Goal: Check status: Check status

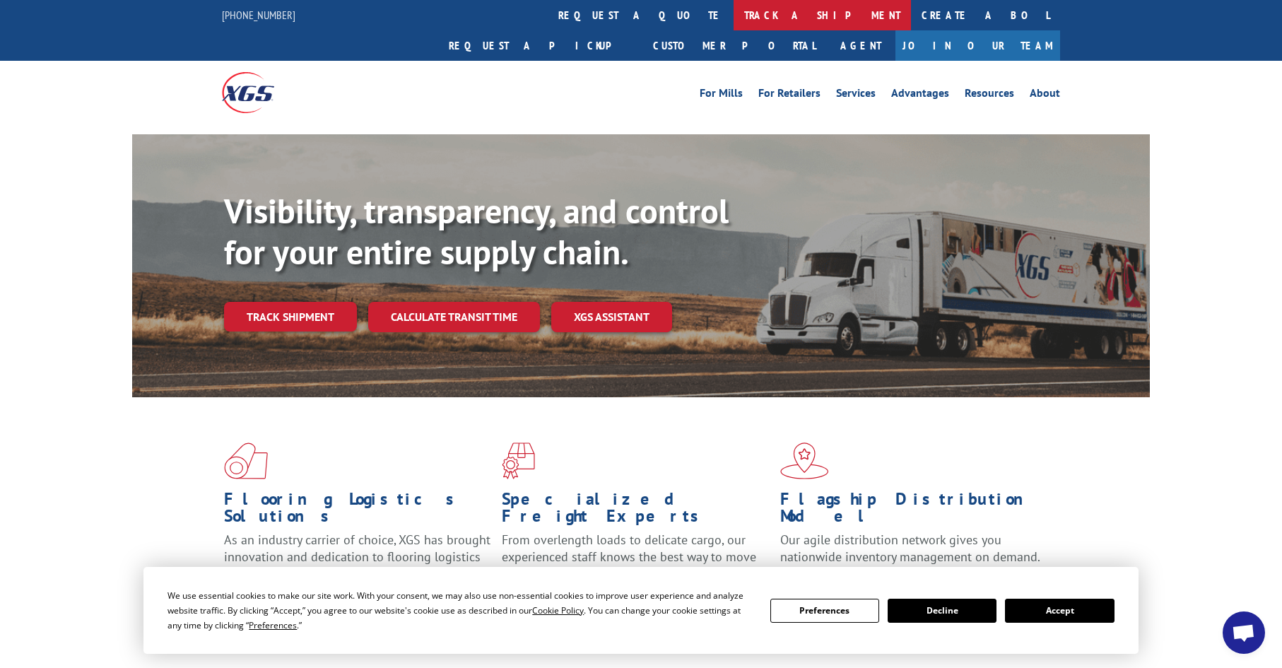
click at [733, 18] on link "track a shipment" at bounding box center [821, 15] width 177 height 30
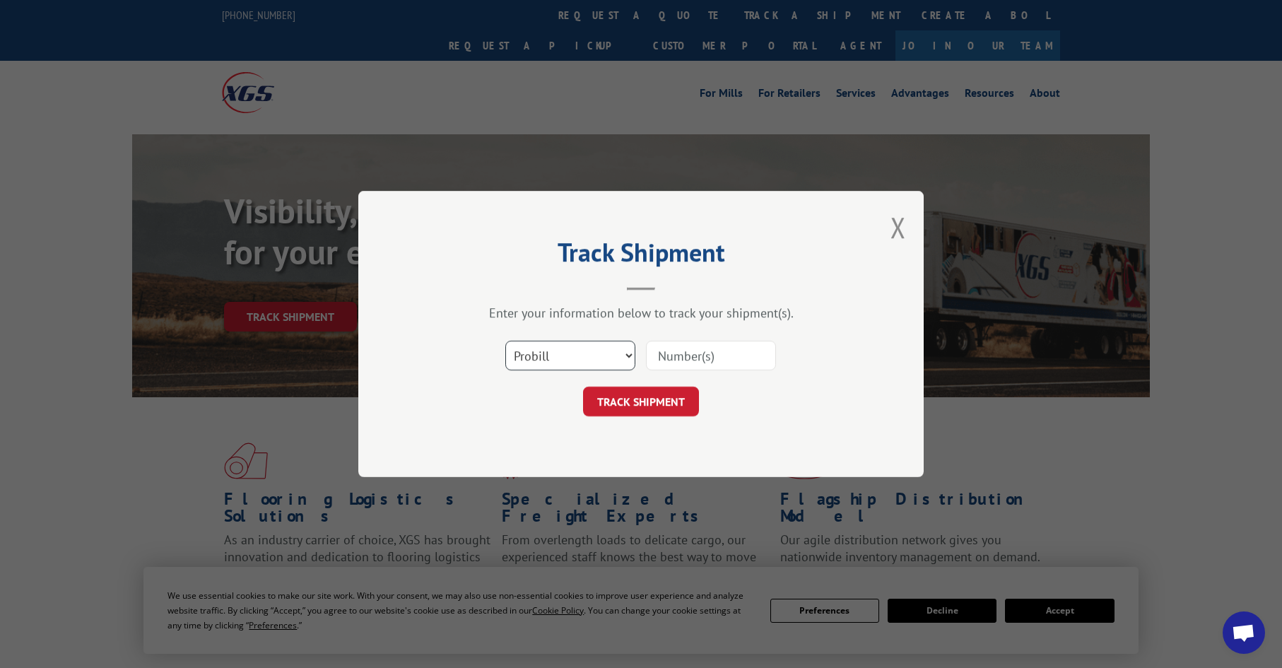
click at [548, 359] on select "Select category... Probill BOL PO" at bounding box center [570, 356] width 130 height 30
select select "po"
click at [505, 341] on select "Select category... Probill BOL PO" at bounding box center [570, 356] width 130 height 30
click at [665, 362] on input at bounding box center [711, 356] width 130 height 30
paste input "26531623"
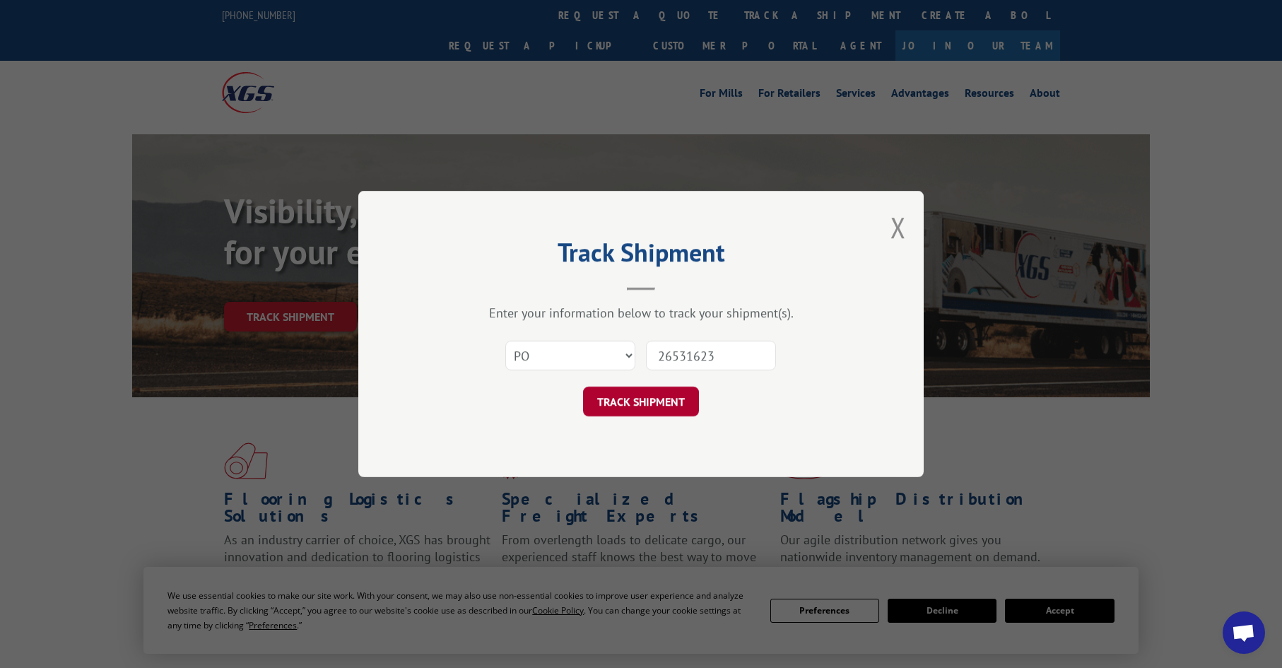
type input "26531623"
click at [625, 401] on button "TRACK SHIPMENT" at bounding box center [641, 402] width 116 height 30
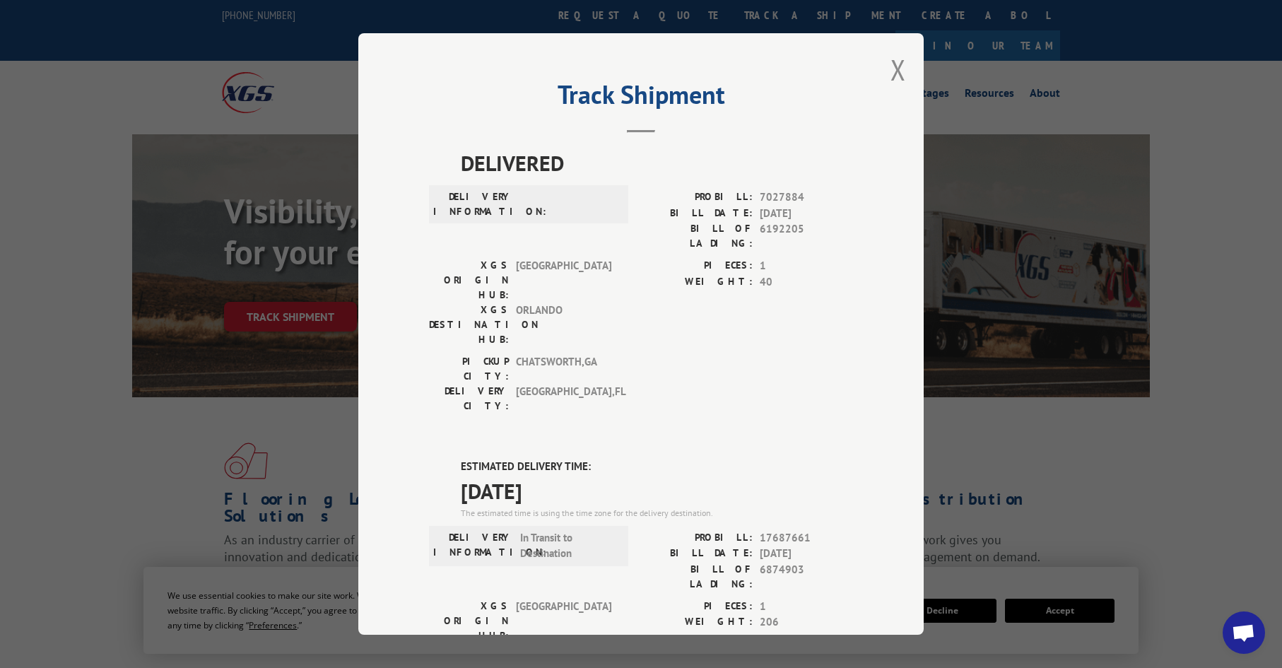
scroll to position [71, 0]
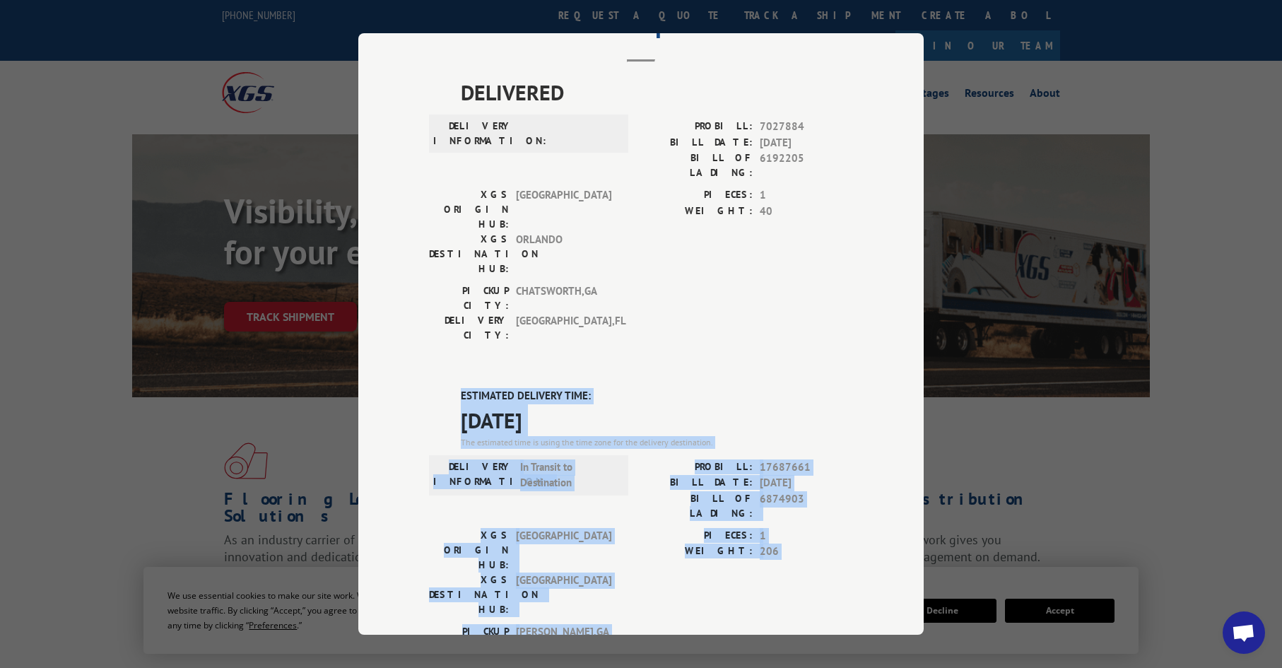
drag, startPoint x: 595, startPoint y: 507, endPoint x: 436, endPoint y: 312, distance: 251.6
click at [436, 388] on div "ESTIMATED DELIVERY TIME: [DATE] The estimated time is using the time zone for t…" at bounding box center [641, 642] width 424 height 508
copy div "ESTIMATED DELIVERY TIME: [DATE] The estimated time is using the time zone for t…"
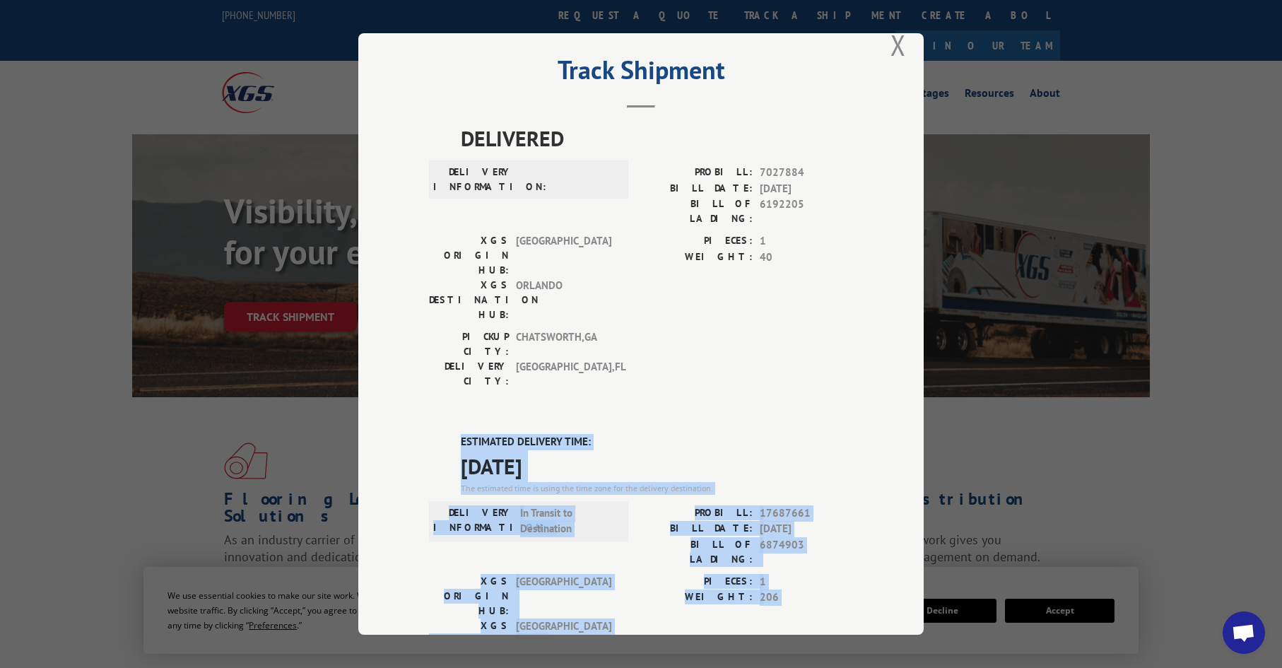
scroll to position [0, 0]
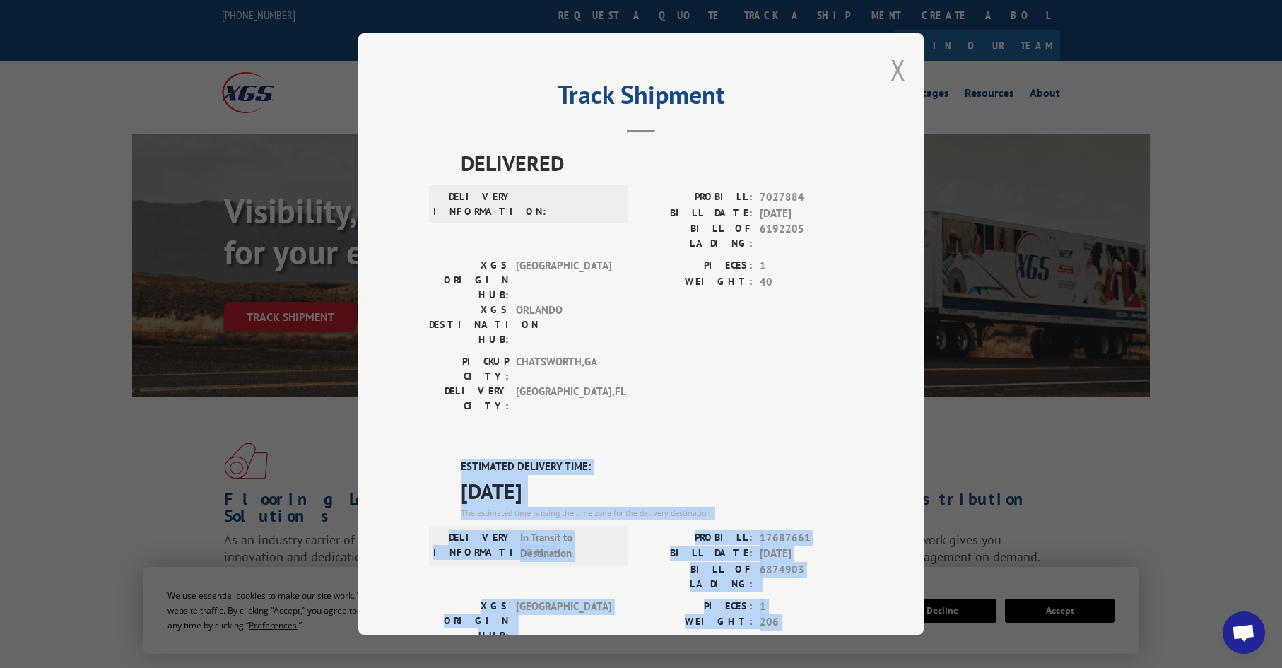
click at [893, 74] on button "Close modal" at bounding box center [898, 69] width 16 height 37
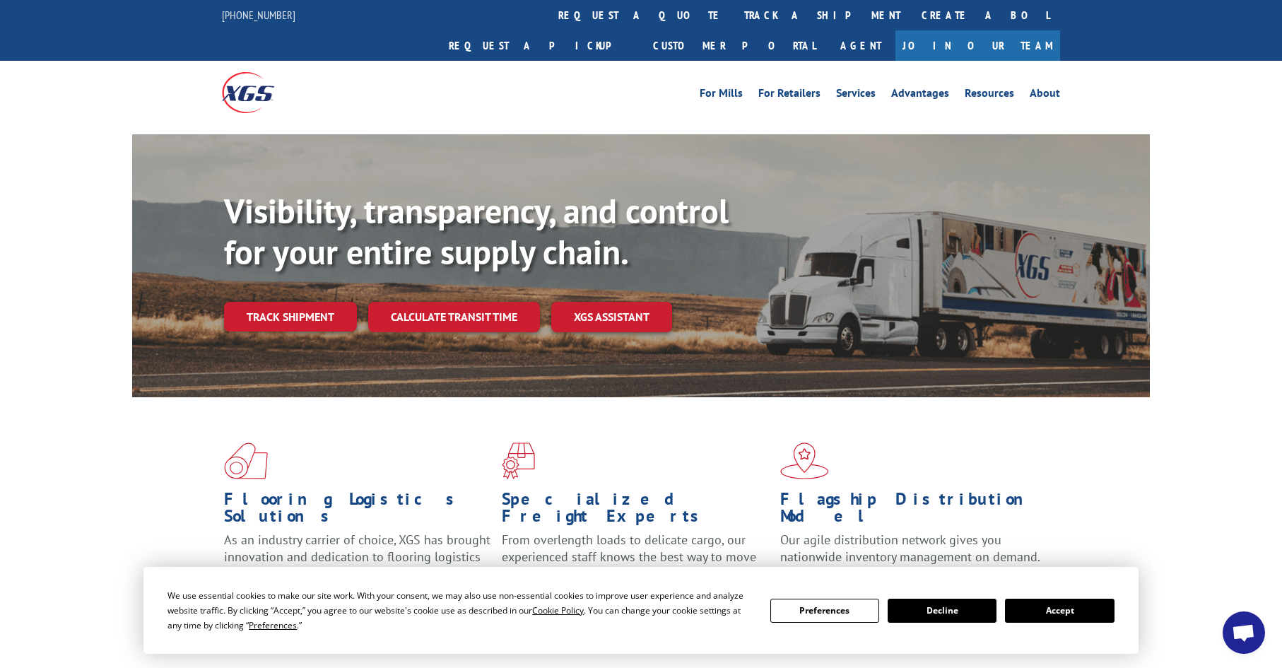
click at [733, 19] on link "track a shipment" at bounding box center [821, 15] width 177 height 30
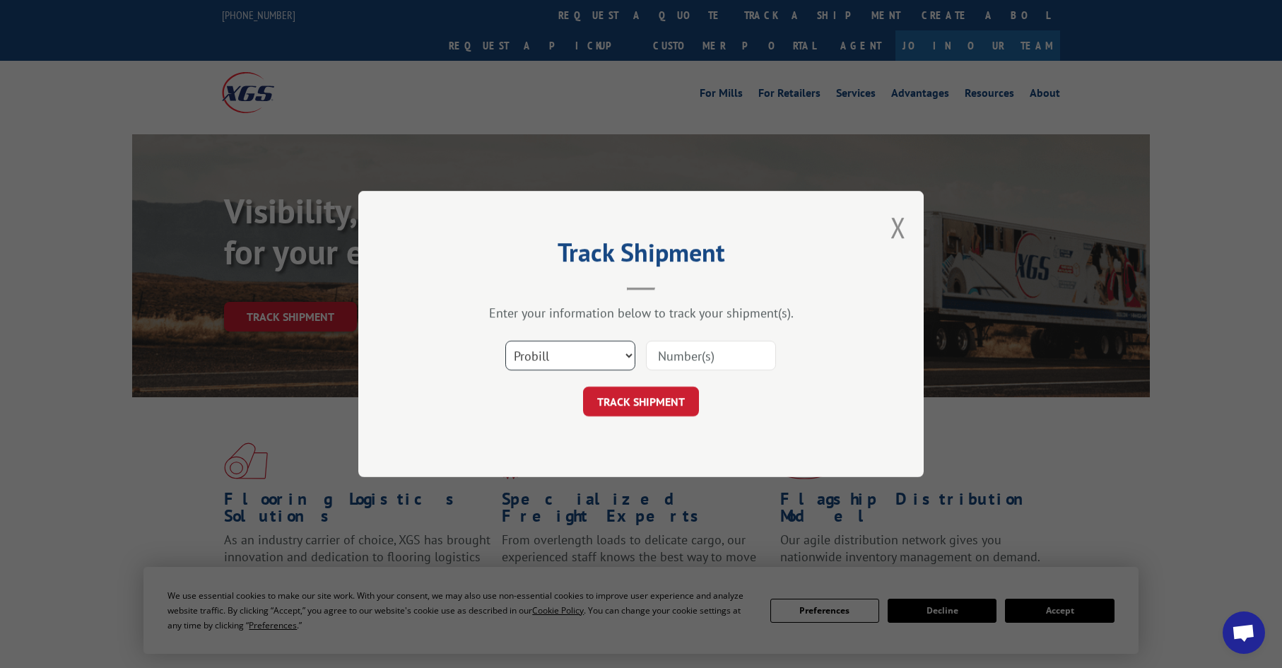
drag, startPoint x: 560, startPoint y: 348, endPoint x: 567, endPoint y: 350, distance: 7.9
click at [561, 350] on select "Select category... Probill BOL PO" at bounding box center [570, 356] width 130 height 30
select select "po"
click at [505, 341] on select "Select category... Probill BOL PO" at bounding box center [570, 356] width 130 height 30
click at [680, 356] on input at bounding box center [711, 356] width 130 height 30
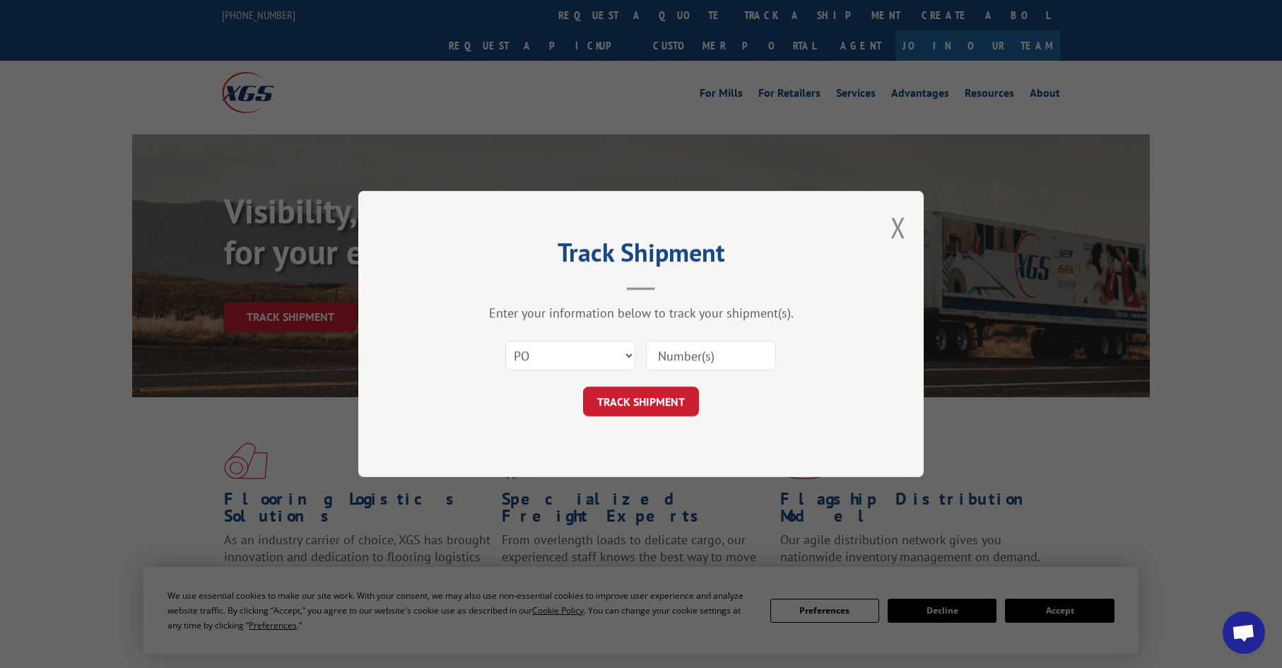
paste input "07515062"
type input "07515062"
click button "TRACK SHIPMENT" at bounding box center [641, 402] width 116 height 30
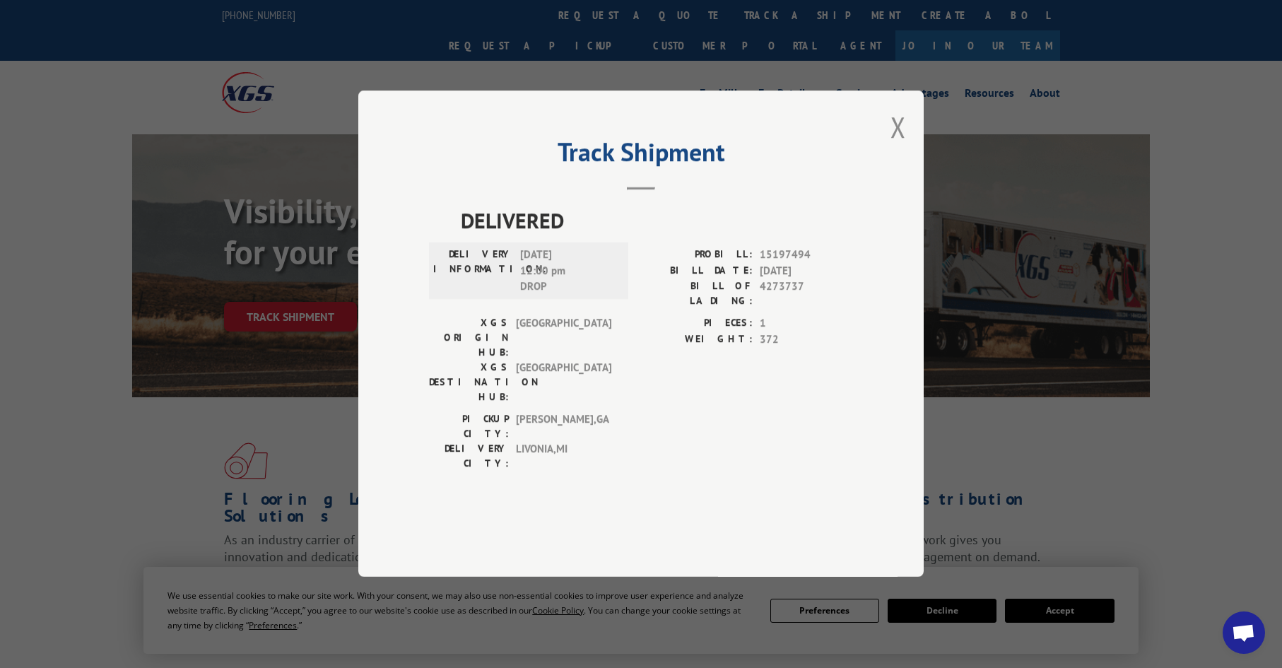
drag, startPoint x: 897, startPoint y: 170, endPoint x: 871, endPoint y: 175, distance: 26.7
click at [896, 146] on button "Close modal" at bounding box center [898, 126] width 16 height 37
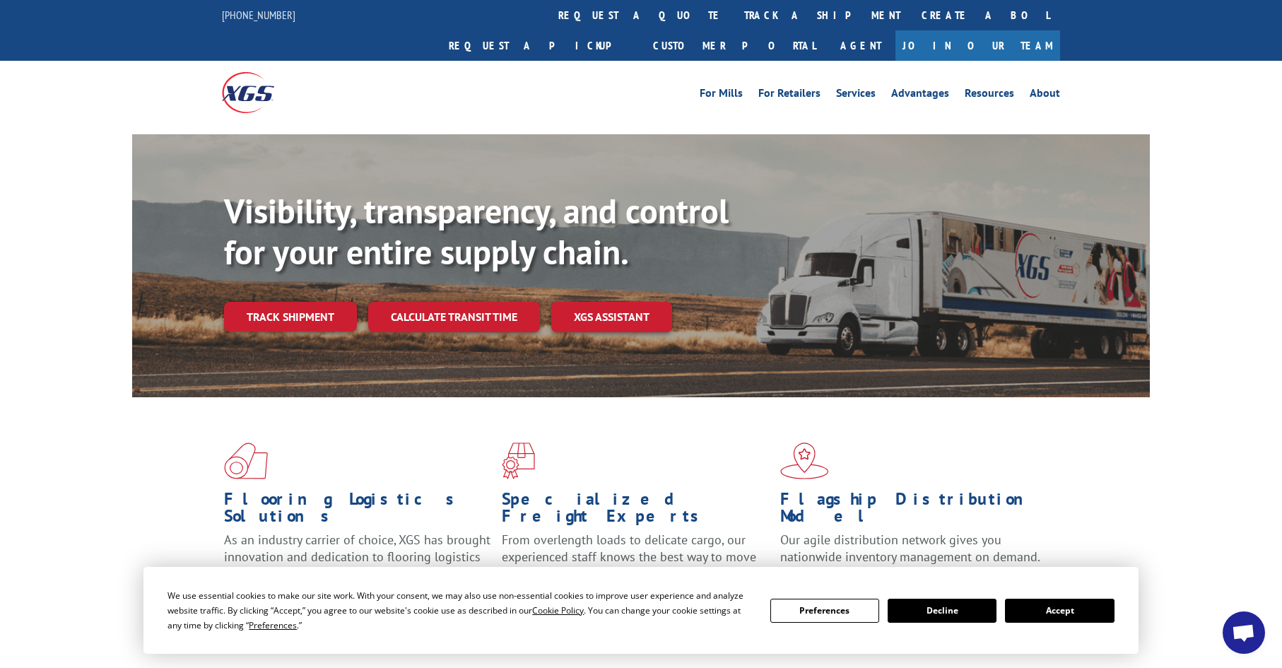
drag, startPoint x: 598, startPoint y: 16, endPoint x: 608, endPoint y: 30, distance: 16.3
click at [733, 16] on link "track a shipment" at bounding box center [821, 15] width 177 height 30
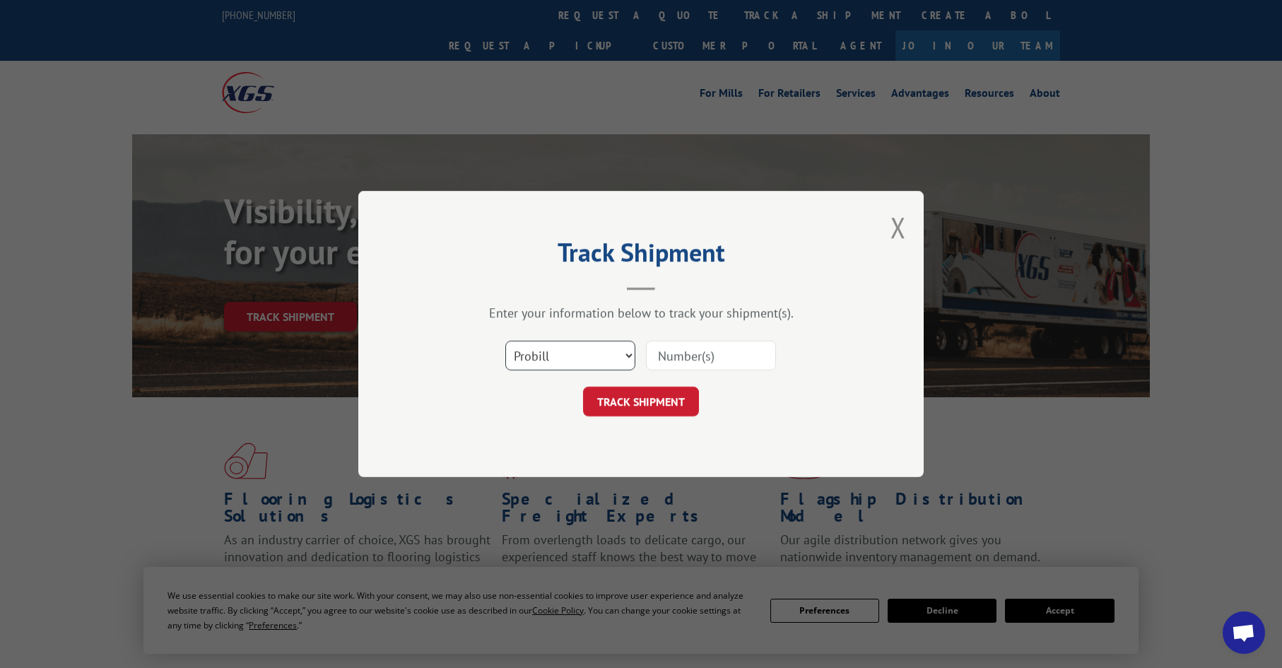
drag, startPoint x: 559, startPoint y: 360, endPoint x: 568, endPoint y: 364, distance: 10.1
click at [565, 361] on select "Select category... Probill BOL PO" at bounding box center [570, 356] width 130 height 30
select select "po"
click at [505, 341] on select "Select category... Probill BOL PO" at bounding box center [570, 356] width 130 height 30
click at [687, 360] on input at bounding box center [711, 356] width 130 height 30
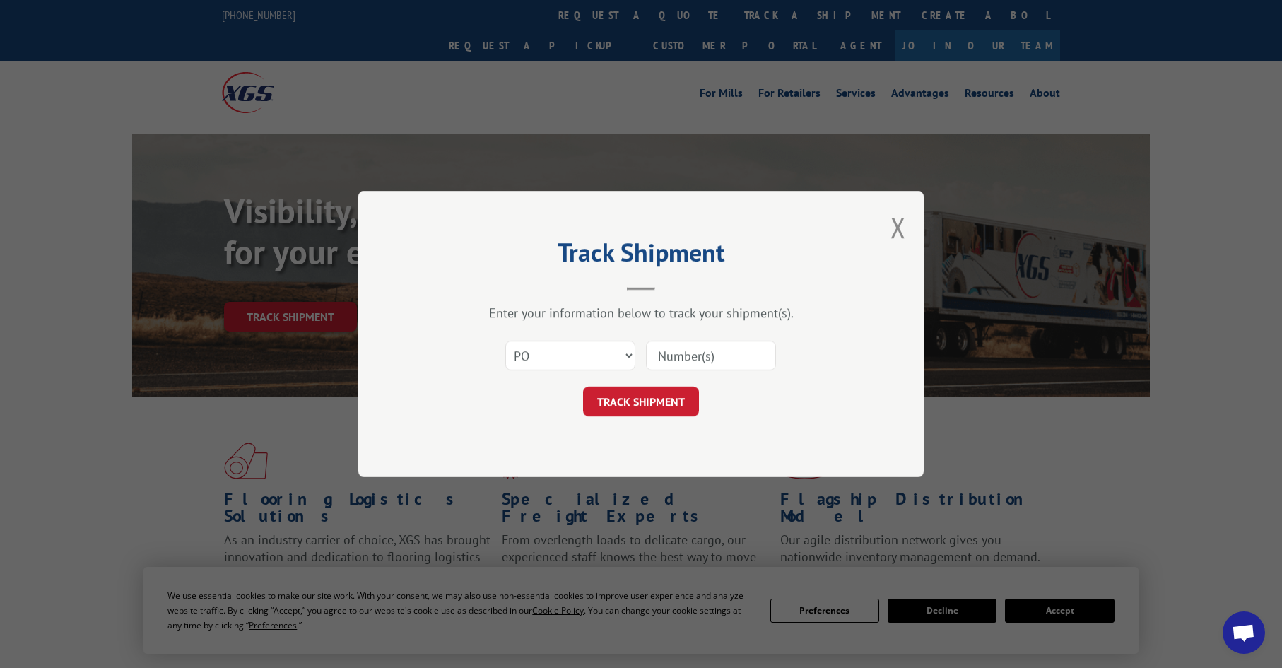
paste input "07515062"
type input "07515062."
click button "TRACK SHIPMENT" at bounding box center [641, 402] width 116 height 30
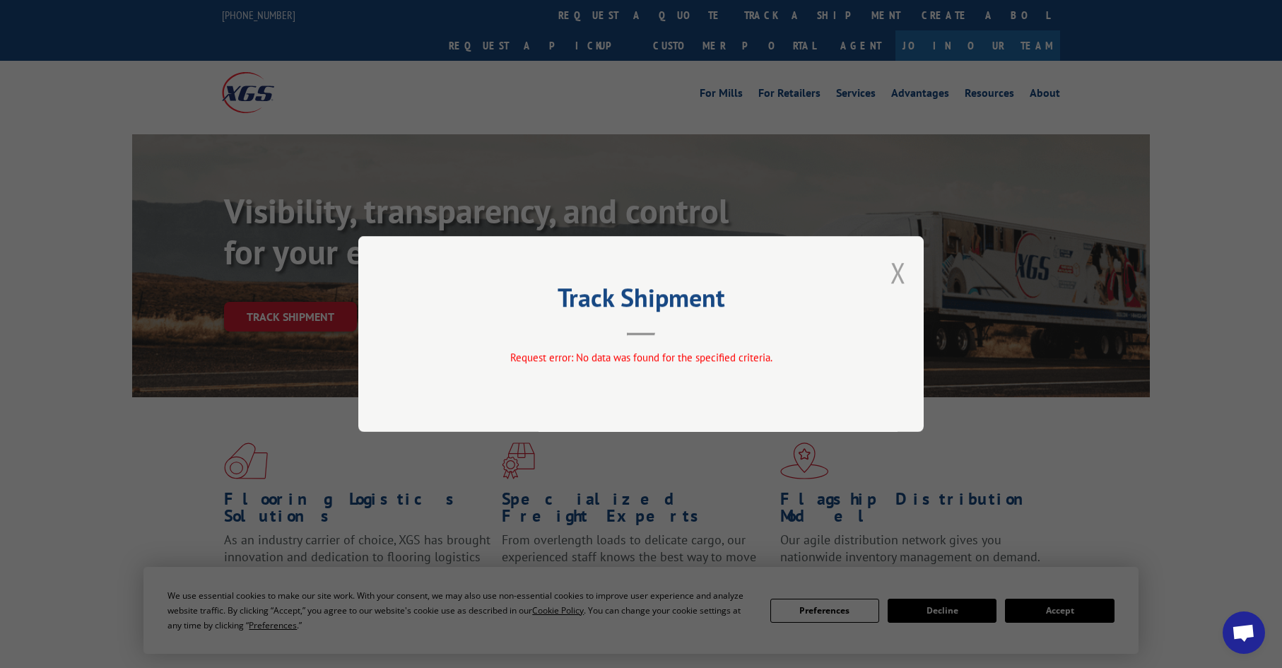
click at [897, 274] on button "Close modal" at bounding box center [898, 272] width 16 height 37
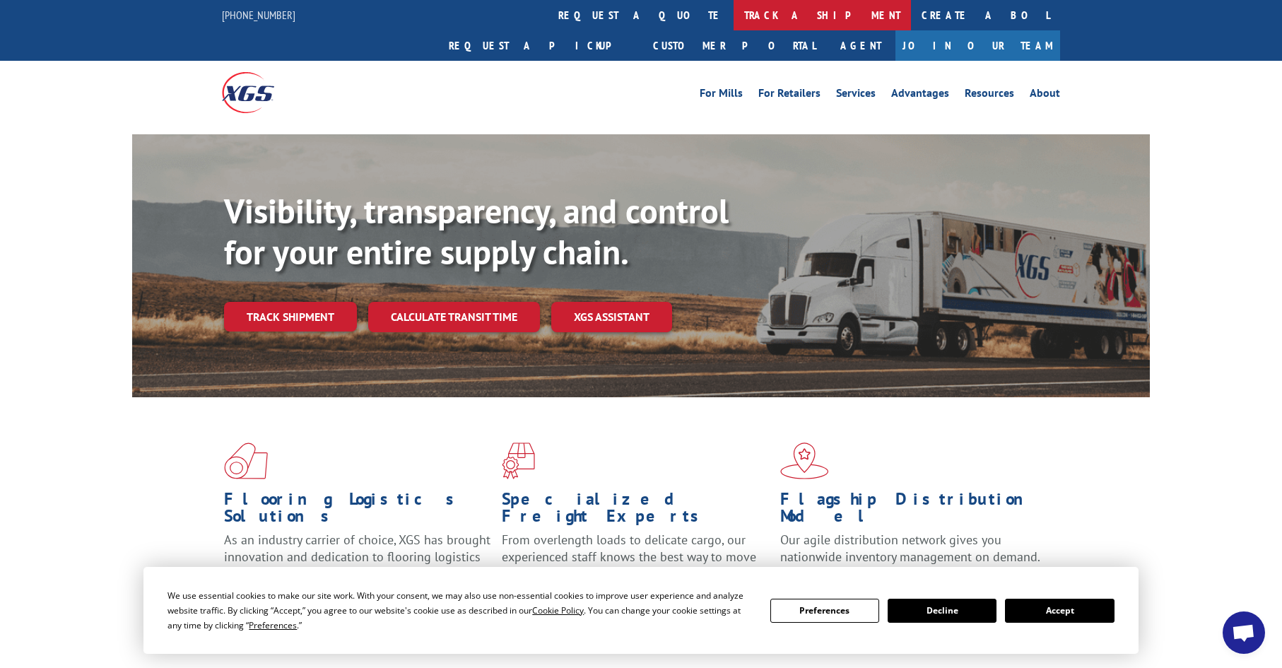
click at [733, 15] on link "track a shipment" at bounding box center [821, 15] width 177 height 30
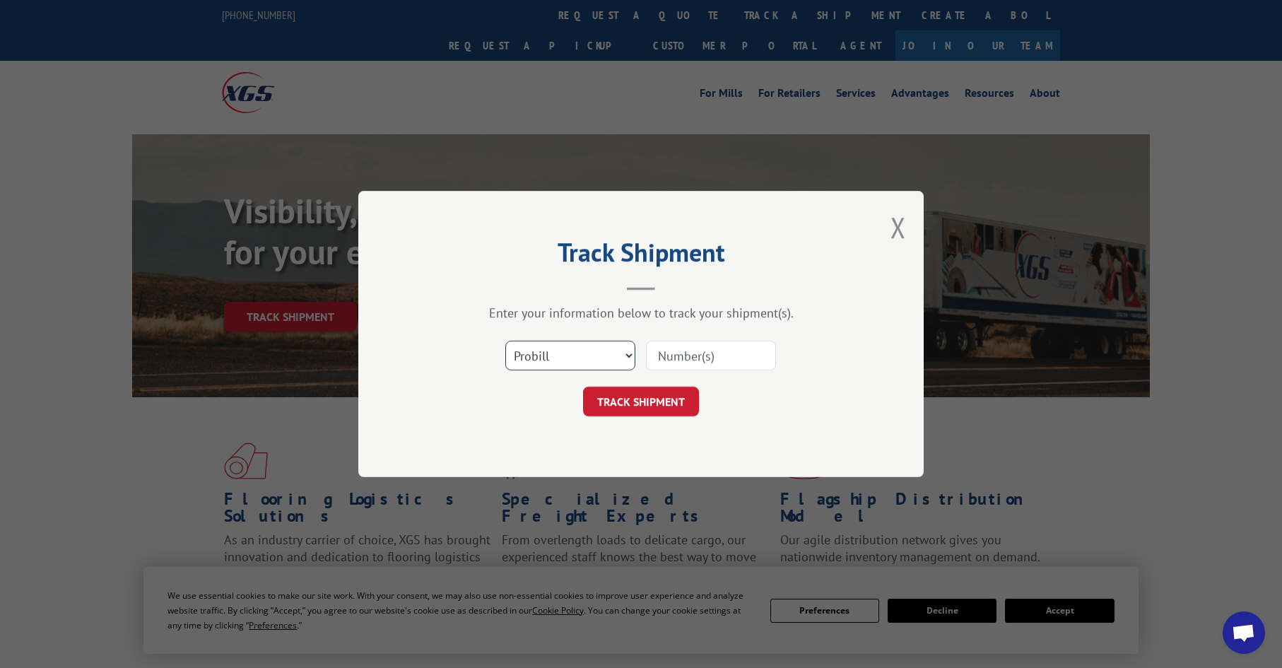
drag, startPoint x: 544, startPoint y: 350, endPoint x: 555, endPoint y: 353, distance: 11.8
click at [546, 353] on select "Select category... Probill BOL PO" at bounding box center [570, 356] width 130 height 30
select select "po"
click at [505, 341] on select "Select category... Probill BOL PO" at bounding box center [570, 356] width 130 height 30
click at [680, 354] on input at bounding box center [711, 356] width 130 height 30
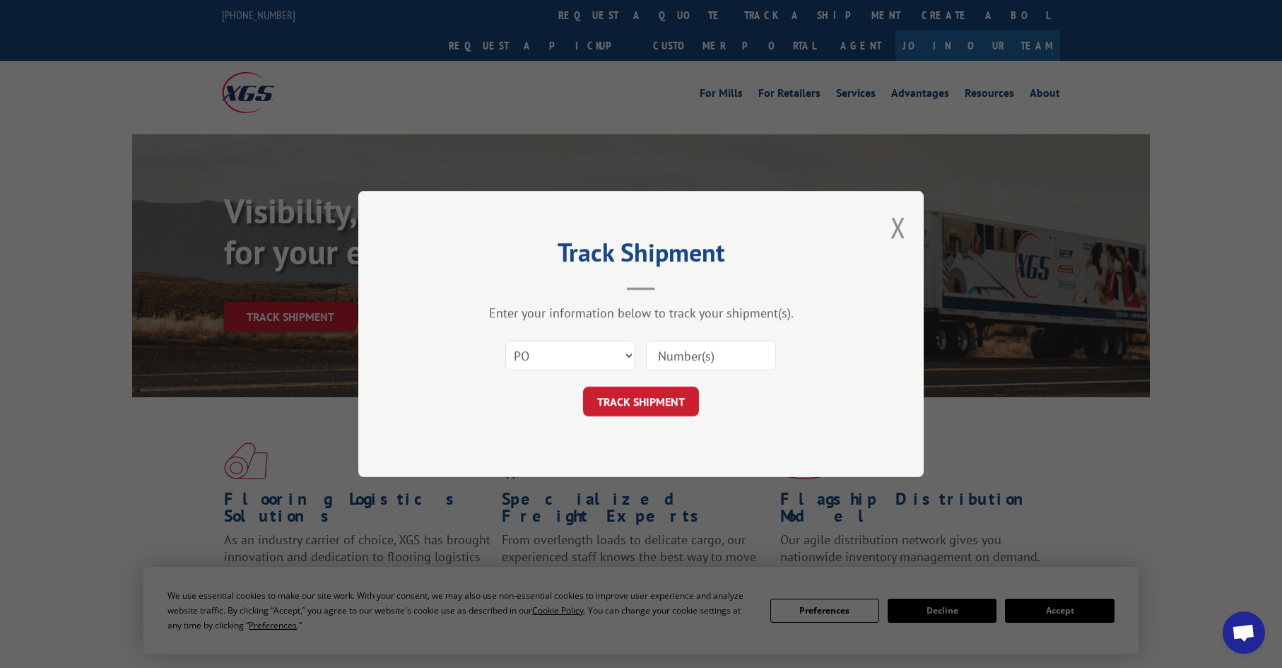
paste input "07515062"
type input "07515062"
click at [647, 403] on button "TRACK SHIPMENT" at bounding box center [641, 402] width 116 height 30
